Goal: Transaction & Acquisition: Download file/media

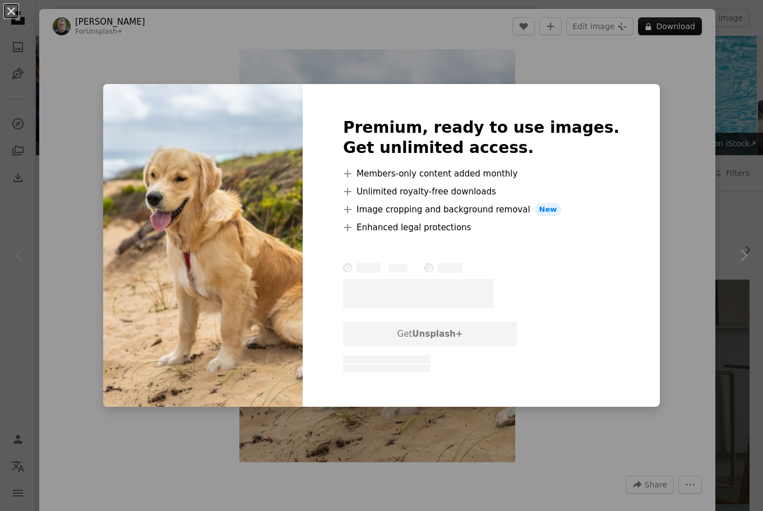
scroll to position [82, 0]
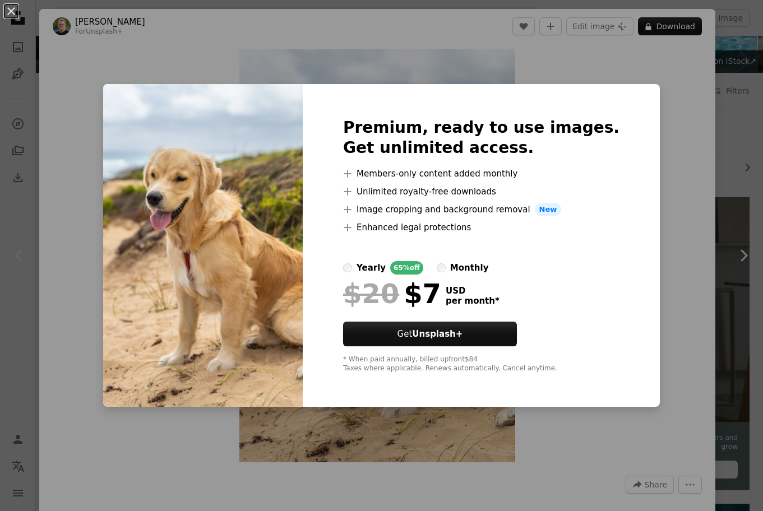
click at [753, 114] on div "An X shape Premium, ready to use images. Get unlimited access. A plus sign Memb…" at bounding box center [381, 255] width 763 height 511
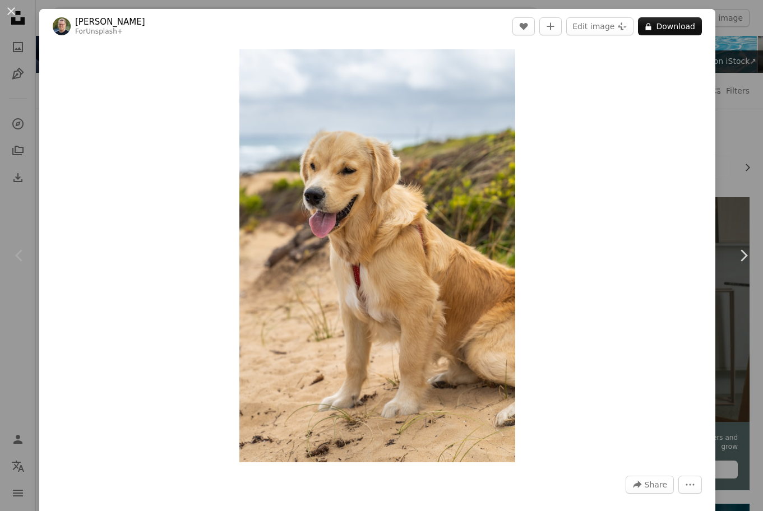
click at [745, 117] on div "An X shape Chevron left Chevron right [PERSON_NAME] For Unsplash+ A heart A plu…" at bounding box center [381, 255] width 763 height 511
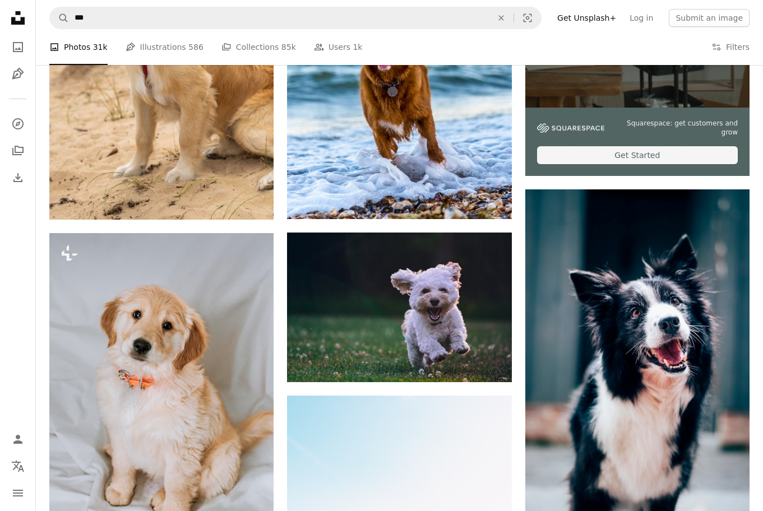
scroll to position [399, 0]
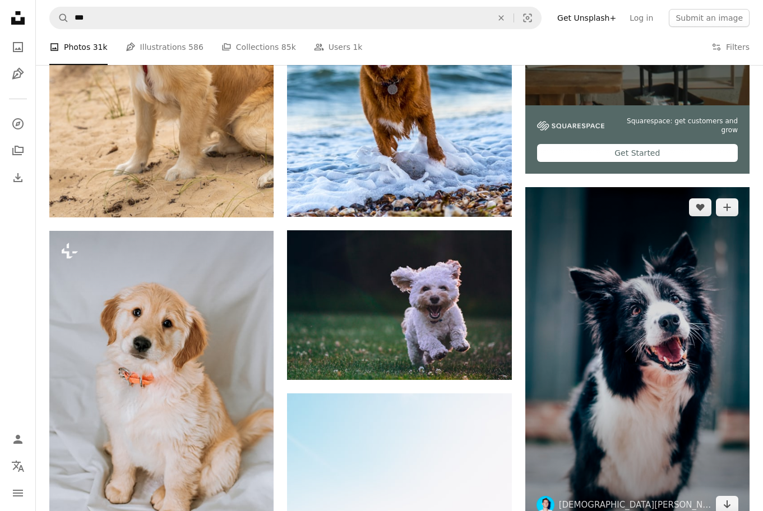
click at [621, 310] on img at bounding box center [637, 356] width 224 height 338
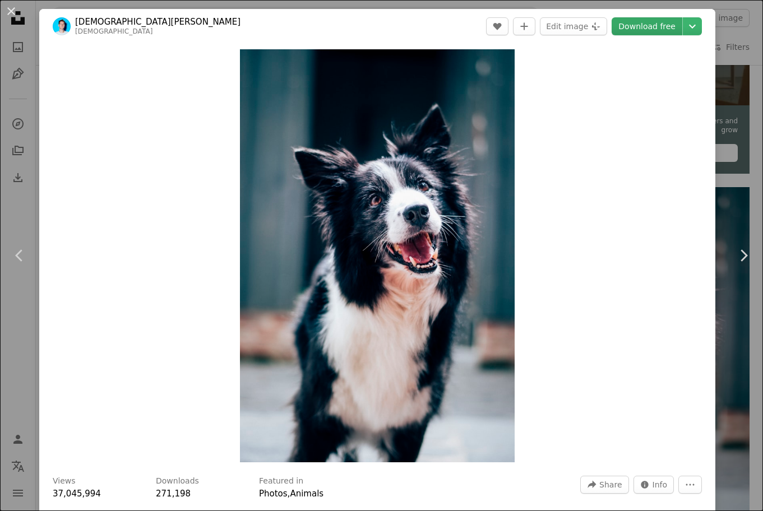
click at [661, 33] on link "Download free" at bounding box center [647, 26] width 71 height 18
